Goal: Answer question/provide support: Answer question/provide support

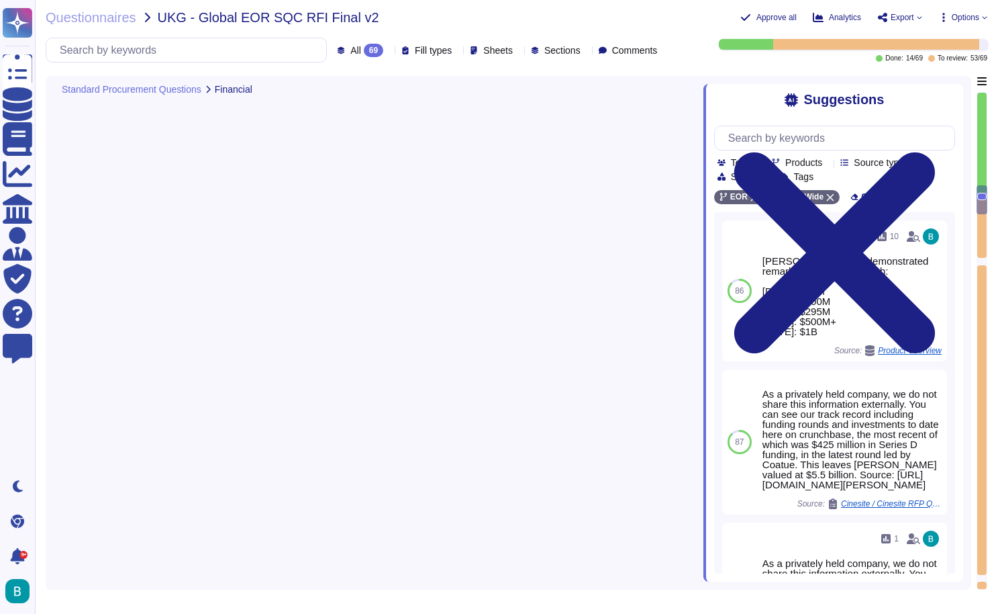
type textarea "[PERSON_NAME] has demonstrated significant revenue growth over the past three y…"
type textarea "[PERSON_NAME] has engaged in several acquisitions in the past two years, includ…"
type textarea "[PERSON_NAME] has demonstrated remarkable financial growth: [DATE]: $57M [DATE]…"
type textarea "Being a privately held company, we do not share this information externally."
type textarea "Confidential."
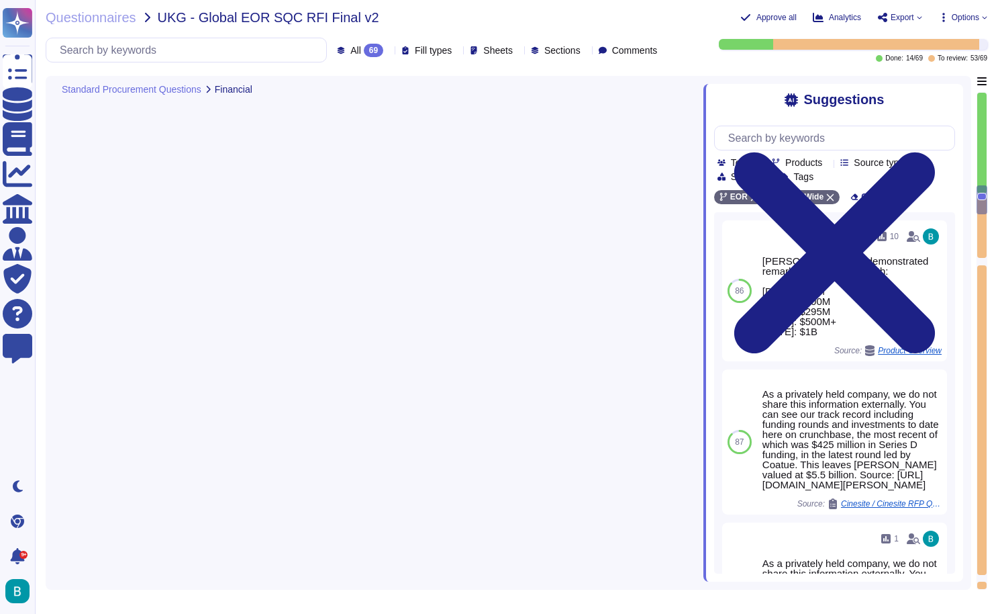
type textarea "As a privately held company, we do not share this information externally. You c…"
type textarea "Yes, [PERSON_NAME] has received VC funding, raising a total of $679 million ove…"
type textarea "Requirements to submit a successful project description in the [GEOGRAPHIC_DATA…"
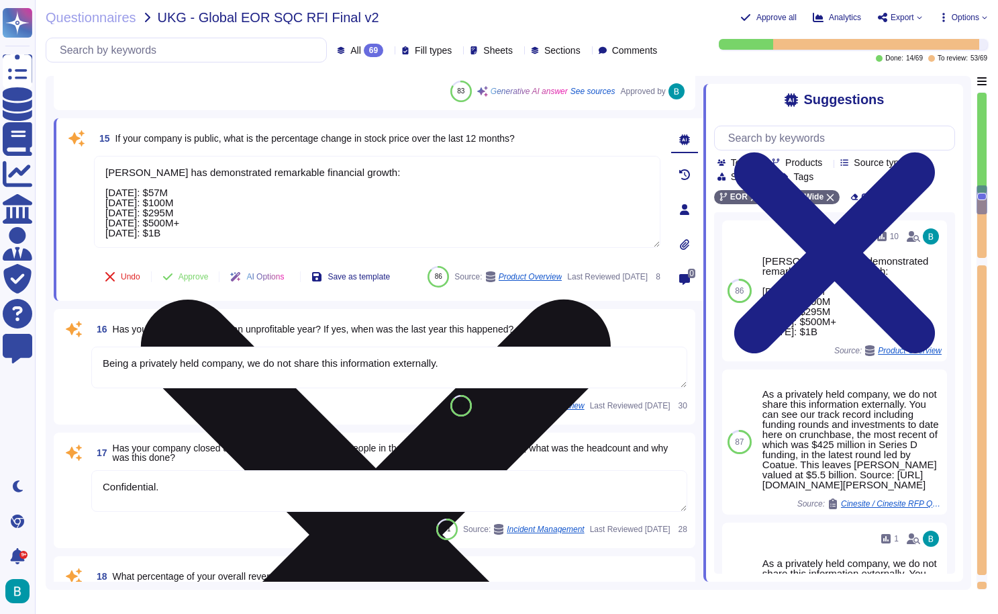
click at [611, 299] on icon at bounding box center [376, 534] width 470 height 470
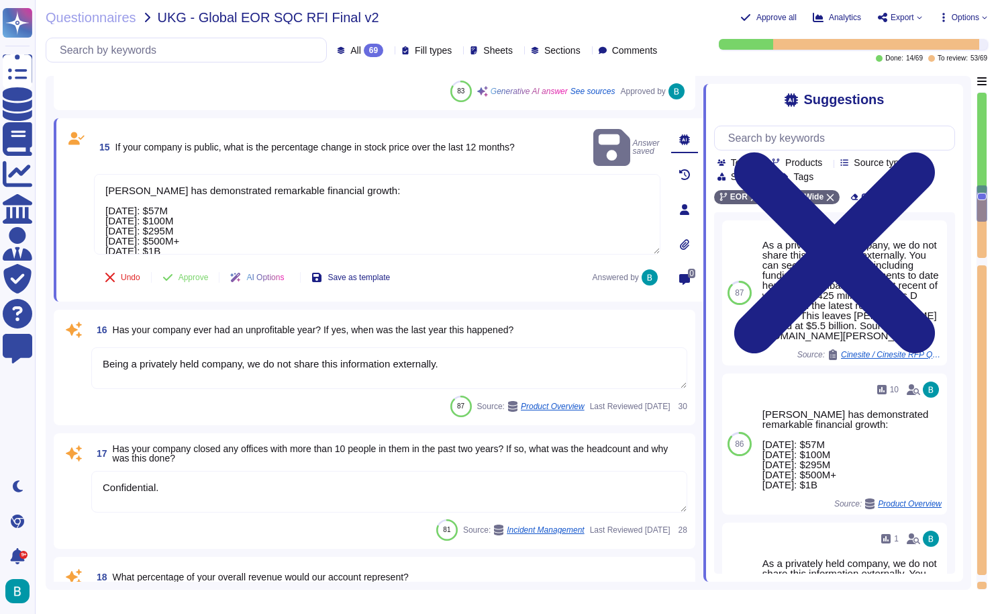
click at [416, 189] on textarea "[PERSON_NAME] has demonstrated remarkable financial growth: [DATE]: $57M [DATE]…" at bounding box center [377, 214] width 567 height 81
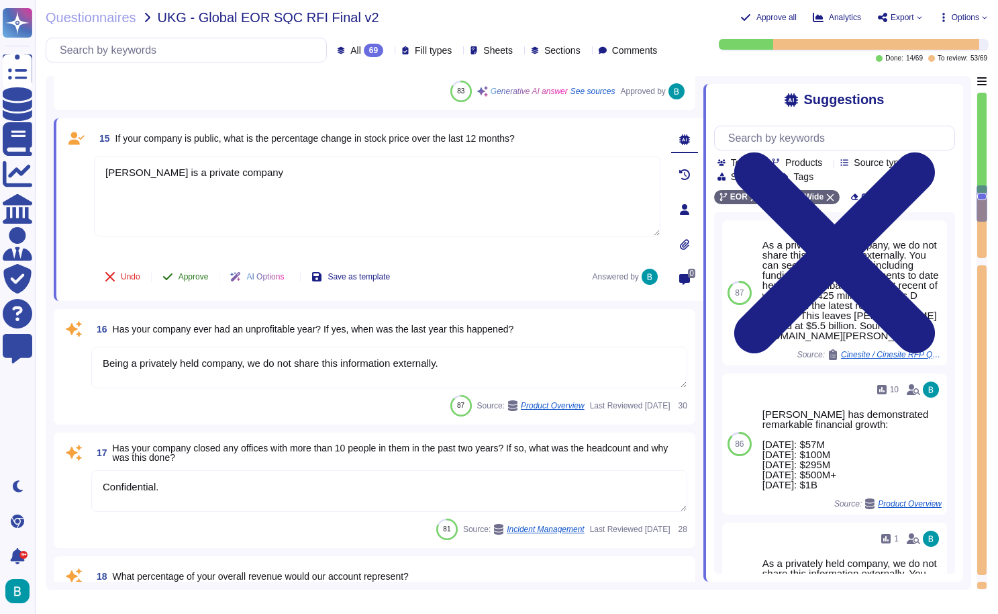
type textarea "[PERSON_NAME] is a private company"
click at [192, 283] on button "Approve" at bounding box center [186, 276] width 68 height 27
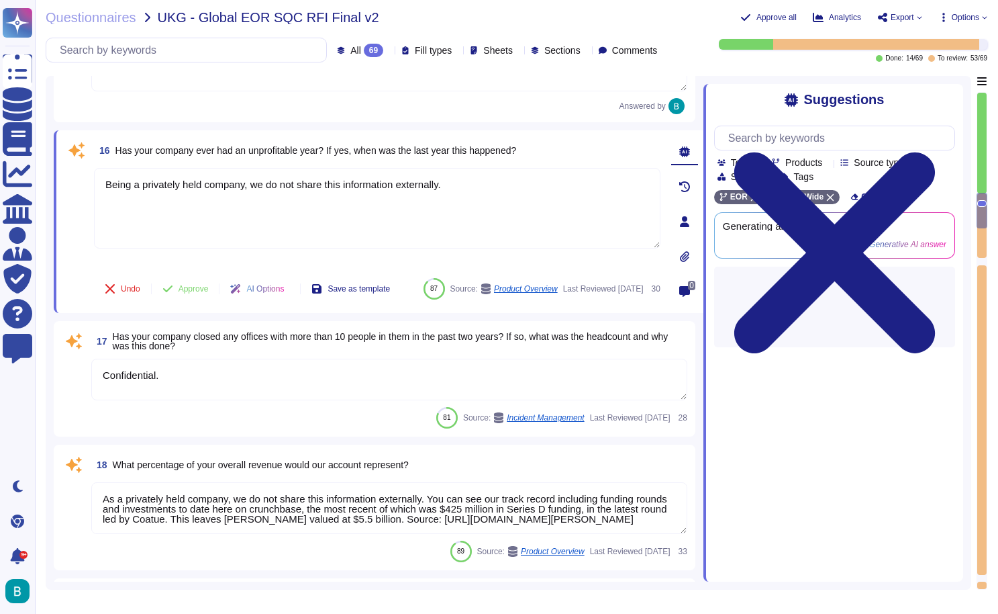
scroll to position [2483, 0]
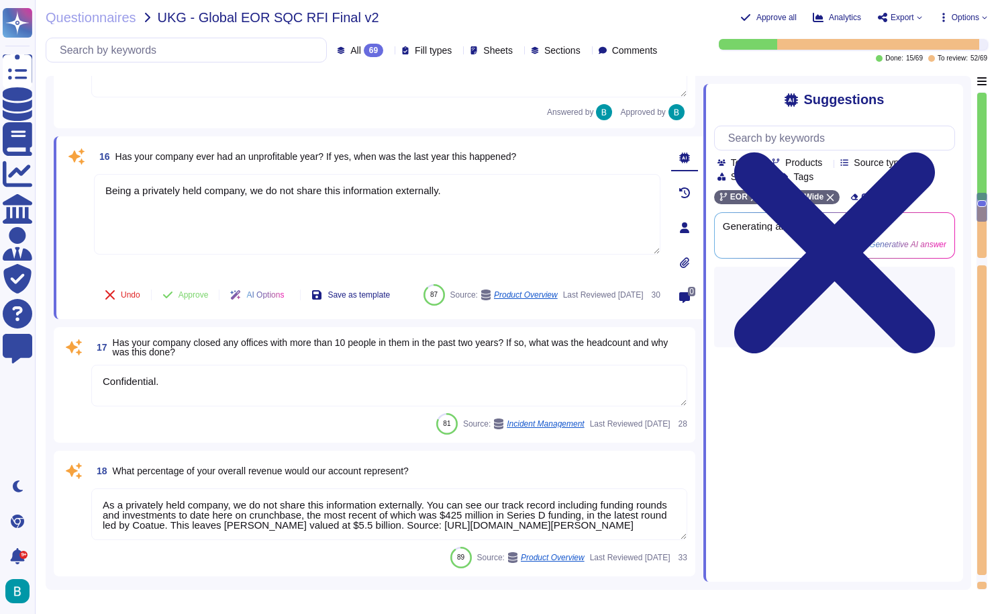
type textarea "Here is a typical implementation timeline for [PERSON_NAME] Global Payroll: 1. …"
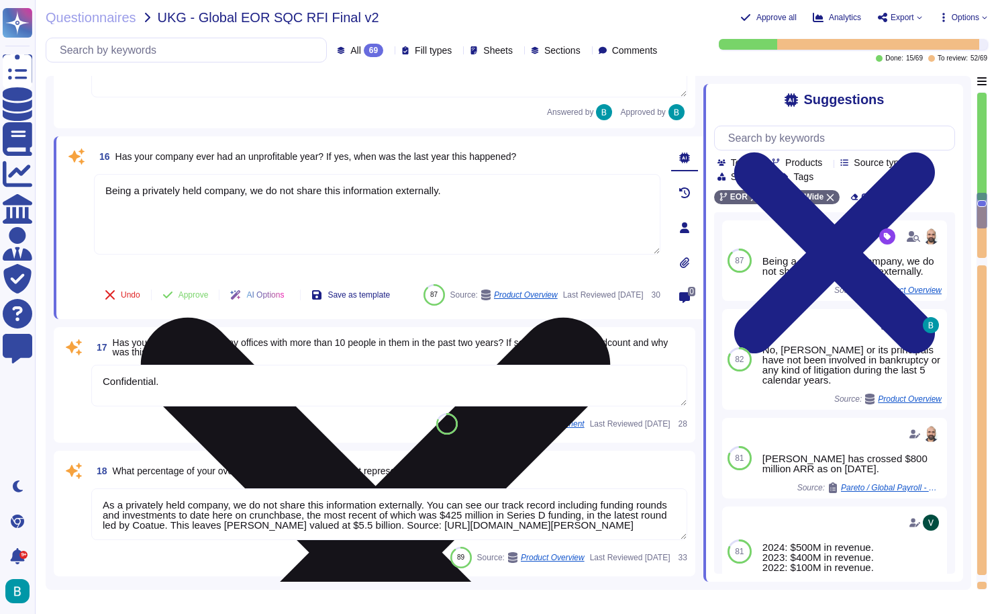
click at [653, 177] on icon at bounding box center [376, 553] width 564 height 752
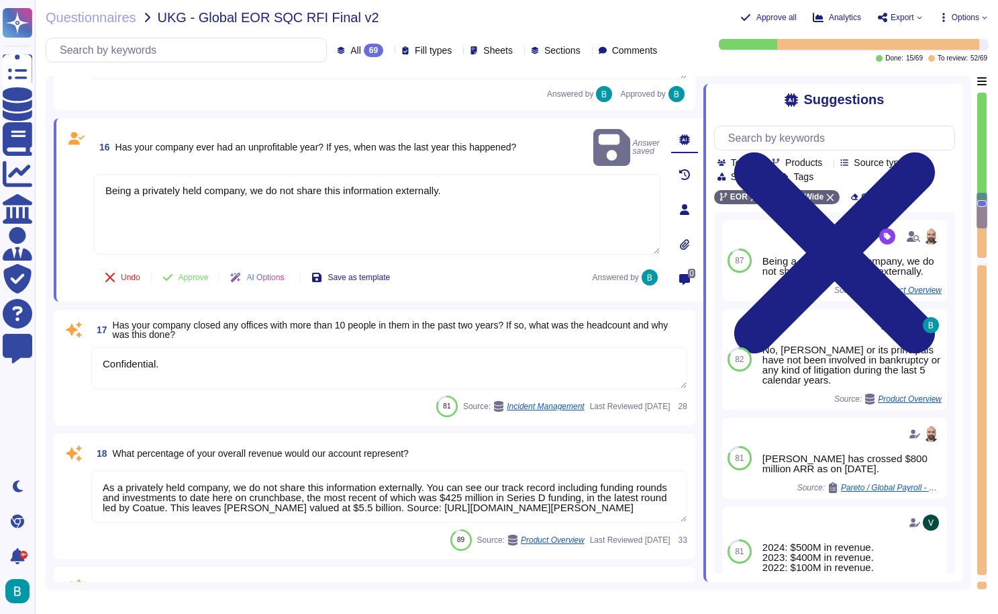
click at [555, 209] on textarea "Being a privately held company, we do not share this information externally." at bounding box center [377, 214] width 567 height 81
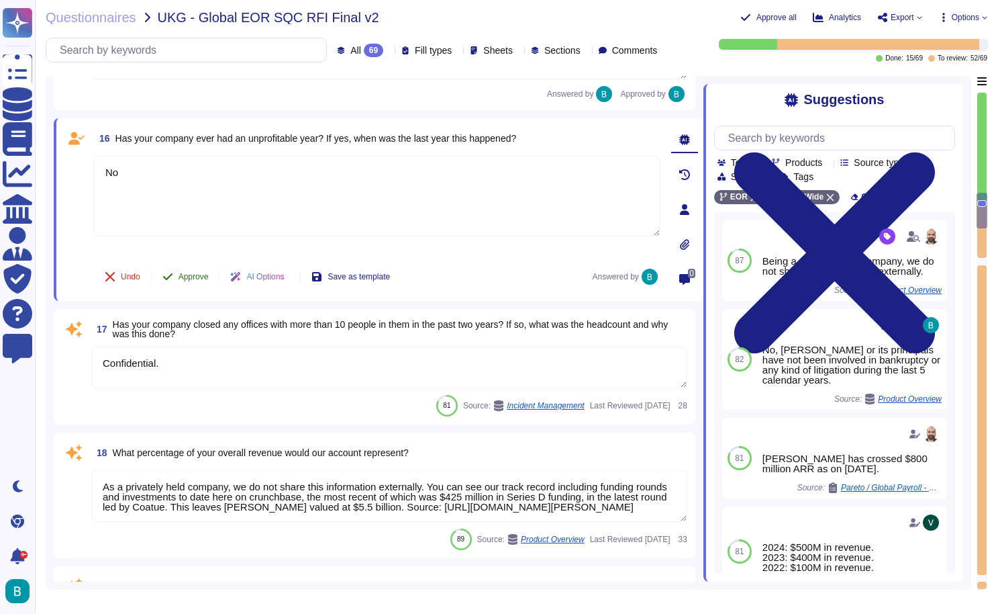
type textarea "No"
click at [210, 275] on button "Approve" at bounding box center [186, 276] width 68 height 27
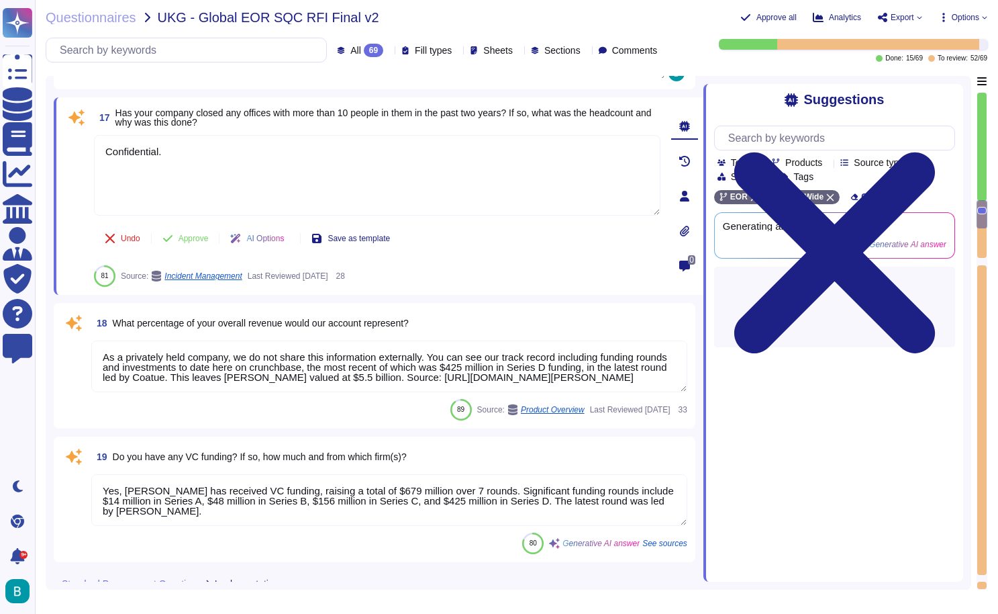
scroll to position [2630, 0]
type textarea "Here is a typical implementation timeline for [PERSON_NAME] Global Payroll: 1. …"
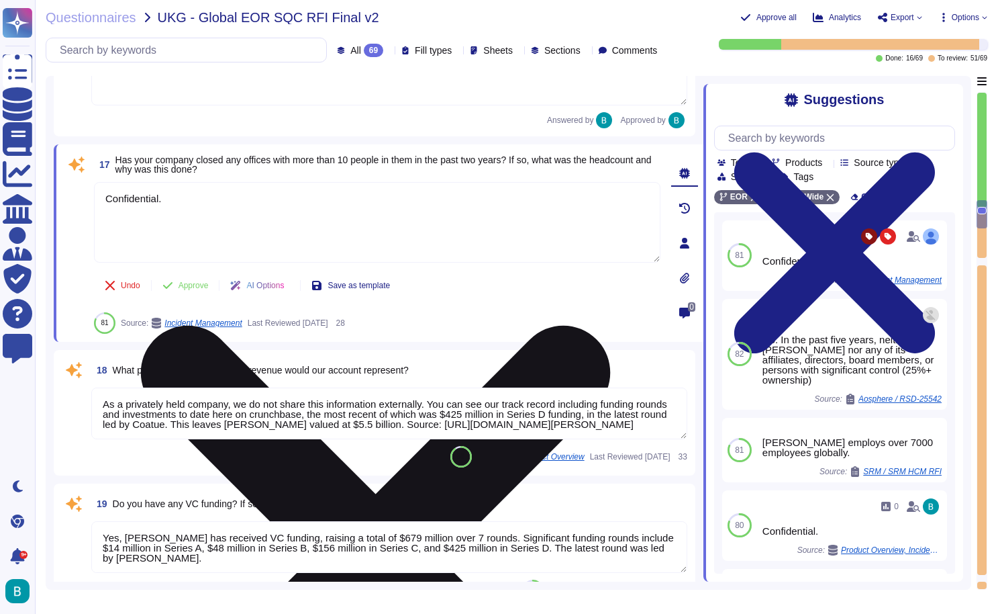
click at [611, 325] on icon at bounding box center [376, 560] width 470 height 470
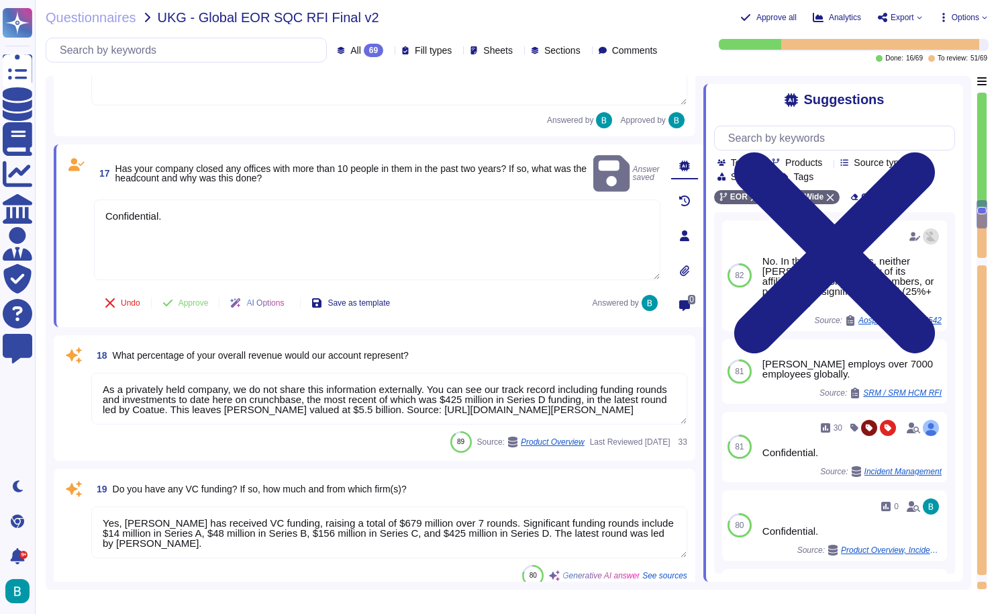
click at [547, 199] on textarea "Confidential." at bounding box center [377, 239] width 567 height 81
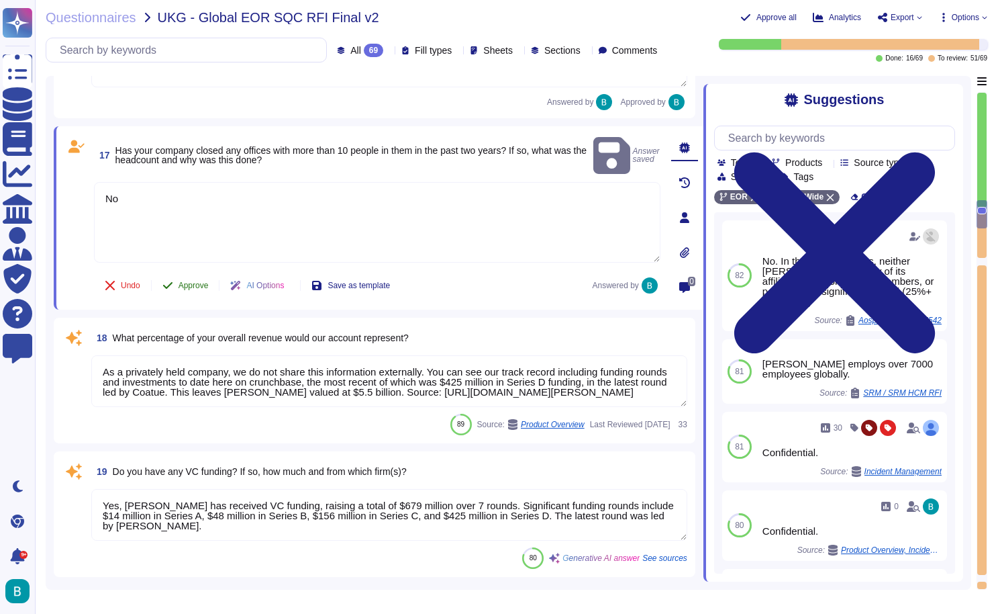
click at [194, 288] on span "Approve" at bounding box center [194, 285] width 30 height 8
type textarea "No"
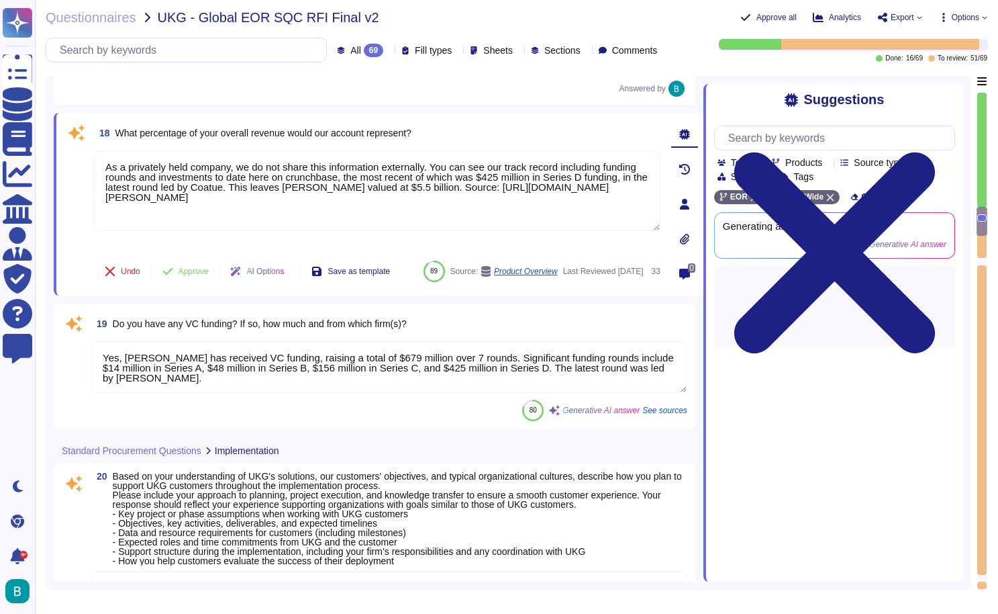
scroll to position [2778, 0]
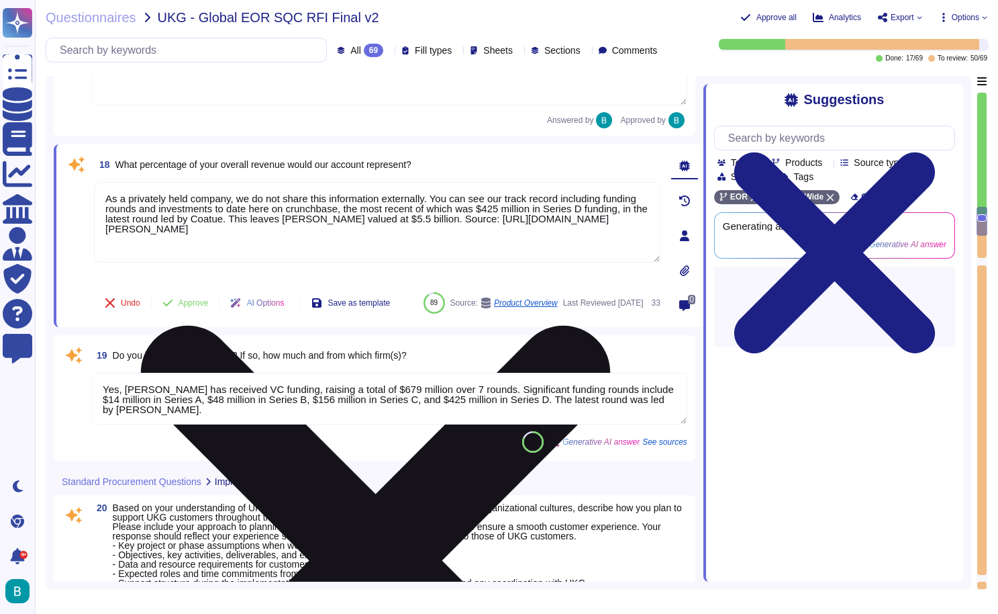
click at [611, 325] on icon at bounding box center [376, 560] width 470 height 470
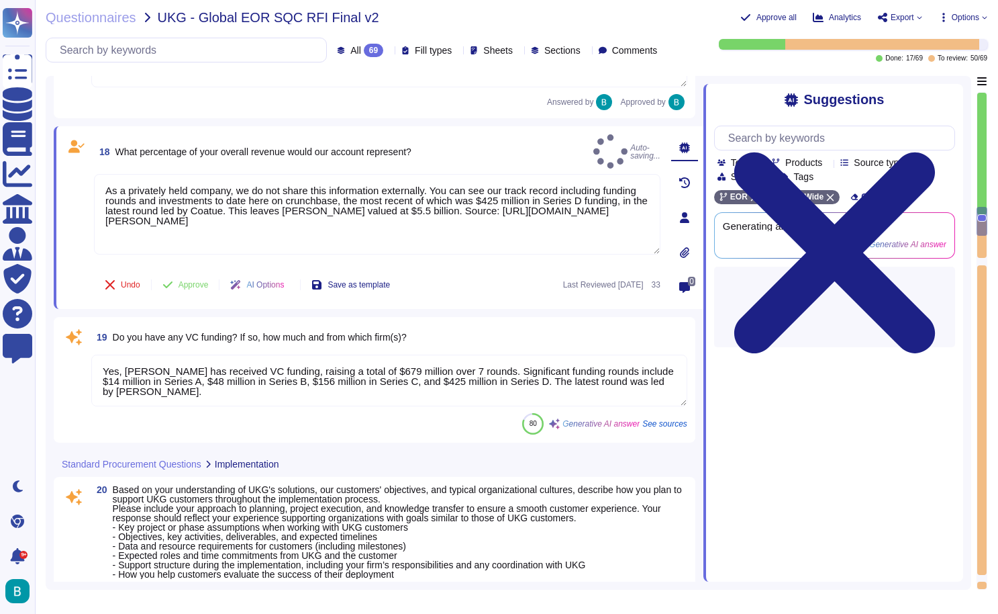
click at [445, 190] on textarea "As a privately held company, we do not share this information externally. You c…" at bounding box center [377, 214] width 567 height 81
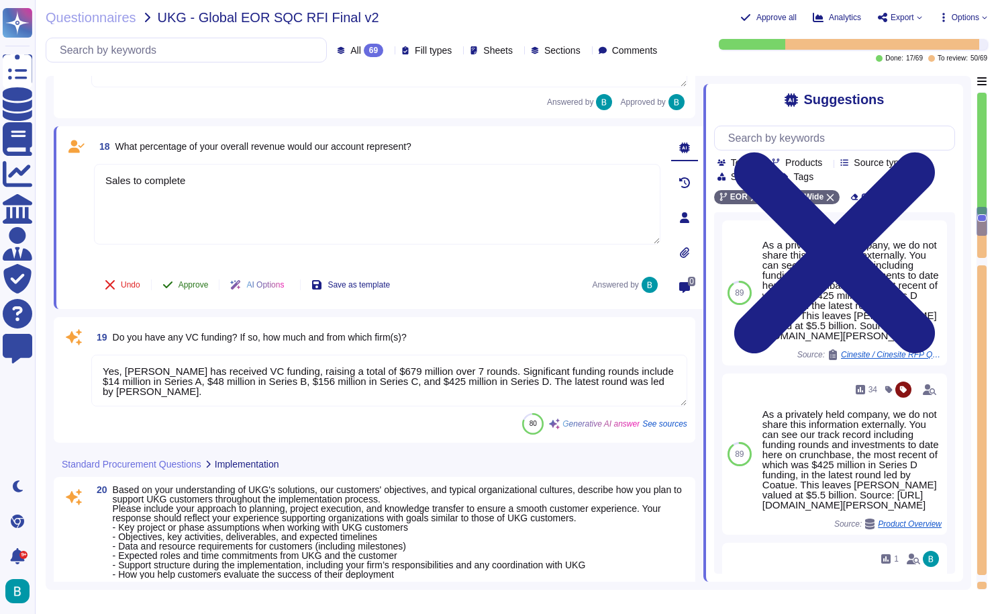
type textarea "Sales to complete"
click at [199, 283] on button "Approve" at bounding box center [186, 284] width 68 height 27
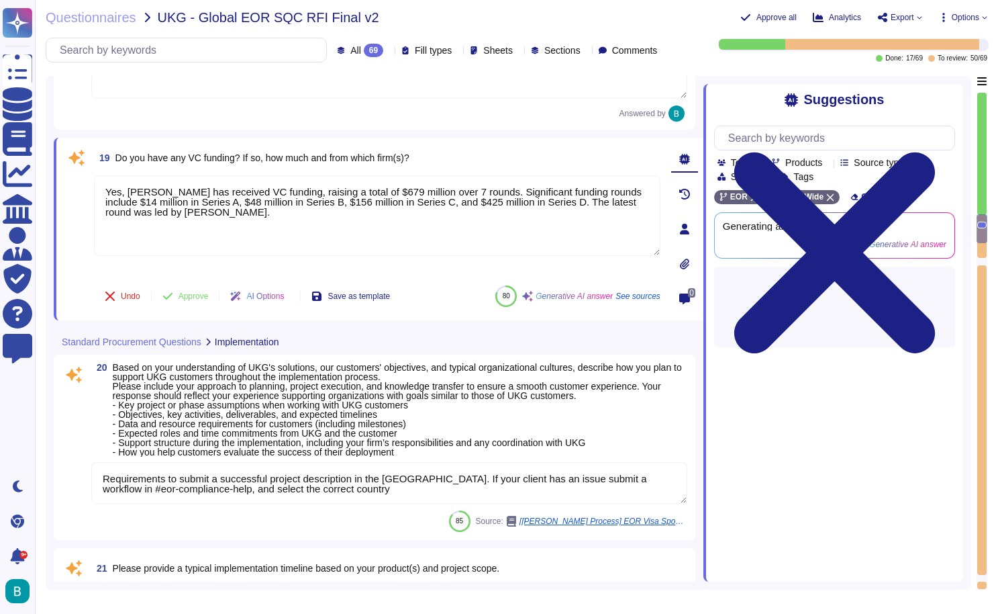
scroll to position [2926, 0]
